Goal: Task Accomplishment & Management: Manage account settings

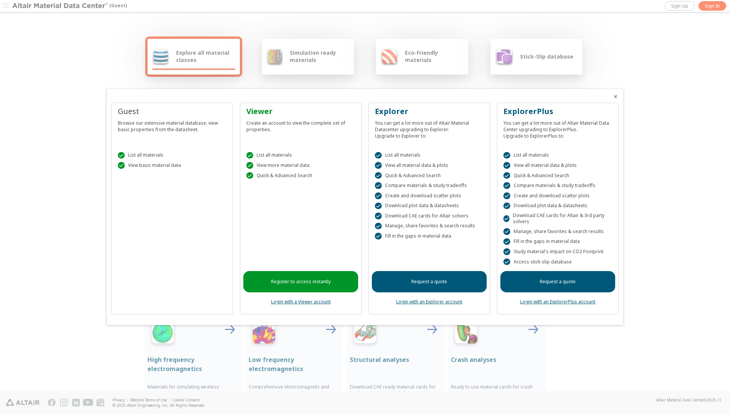
click at [423, 301] on link "Login with an Explorer account" at bounding box center [429, 302] width 66 height 6
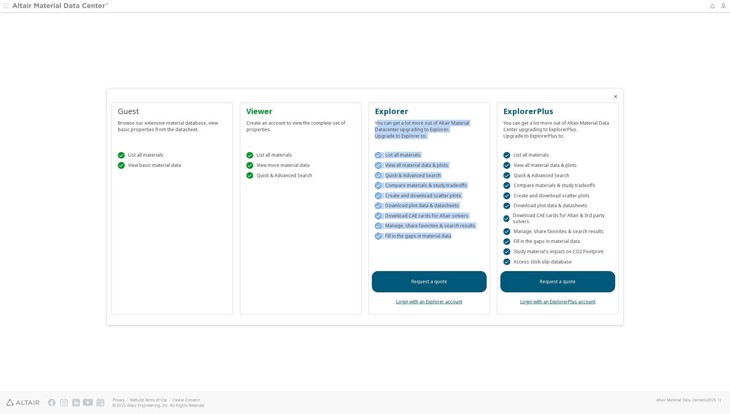
drag, startPoint x: 378, startPoint y: 120, endPoint x: 482, endPoint y: 242, distance: 160.5
click at [482, 242] on div "Explorer You can get a lot more out of Altair Material Datacenter upgrading to …" at bounding box center [430, 209] width 122 height 212
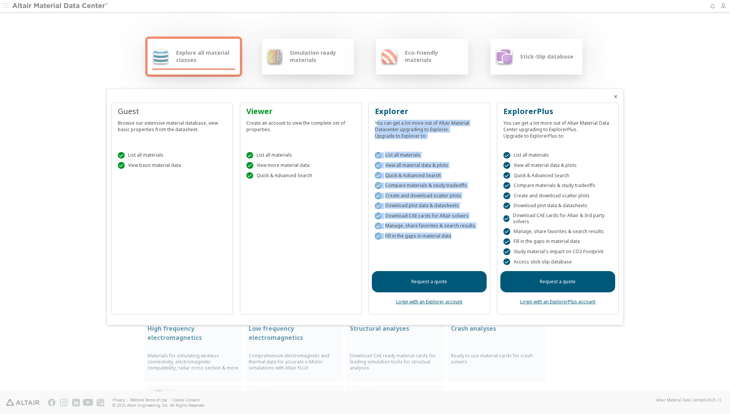
drag, startPoint x: 482, startPoint y: 242, endPoint x: 417, endPoint y: 251, distance: 65.3
click at [417, 251] on div " List all materials  View all material data & plots  Quick & Advanced Search…" at bounding box center [429, 202] width 115 height 119
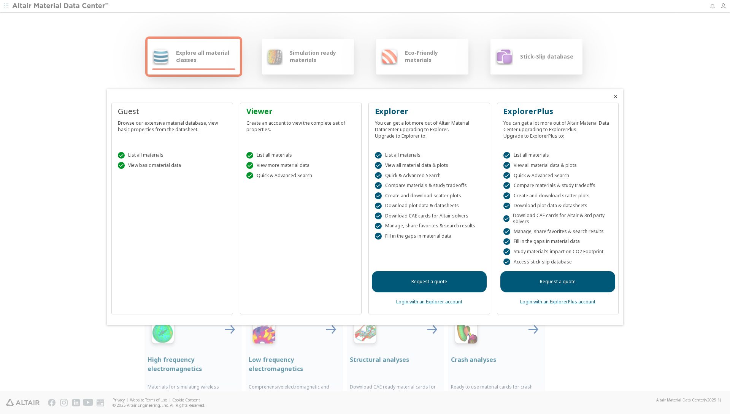
click at [723, 7] on div at bounding box center [365, 207] width 730 height 414
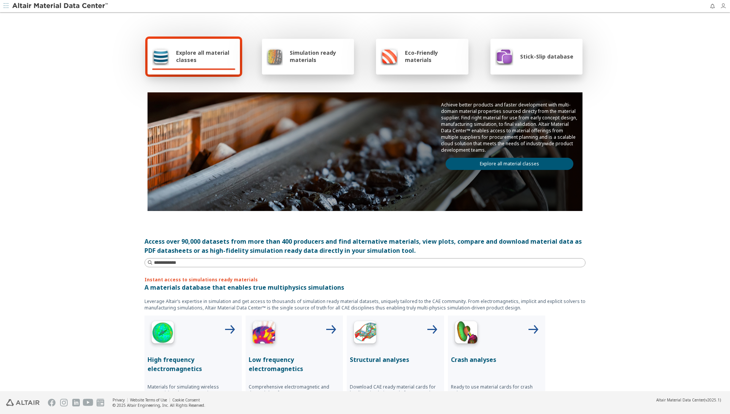
click at [726, 6] on icon "button" at bounding box center [723, 6] width 6 height 6
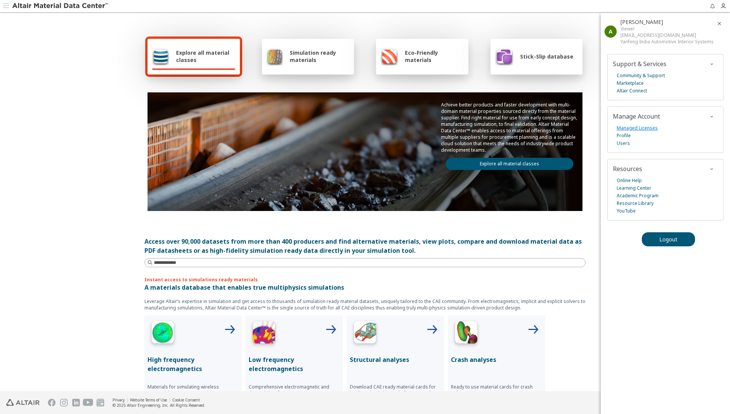
click at [641, 128] on link "Managed Licenses" at bounding box center [637, 128] width 41 height 8
